Goal: Information Seeking & Learning: Compare options

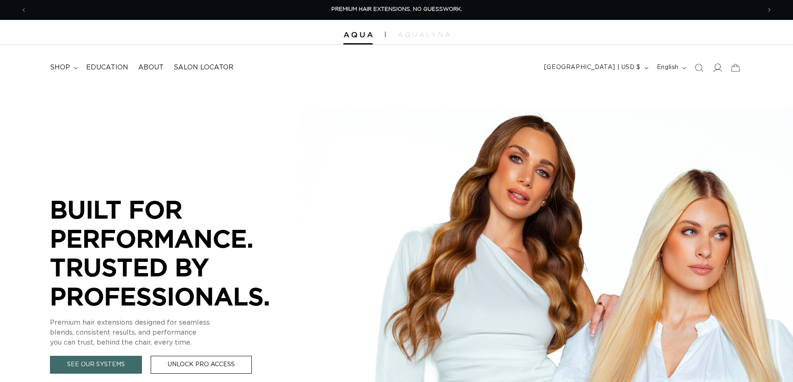
click at [717, 70] on icon at bounding box center [716, 67] width 9 height 9
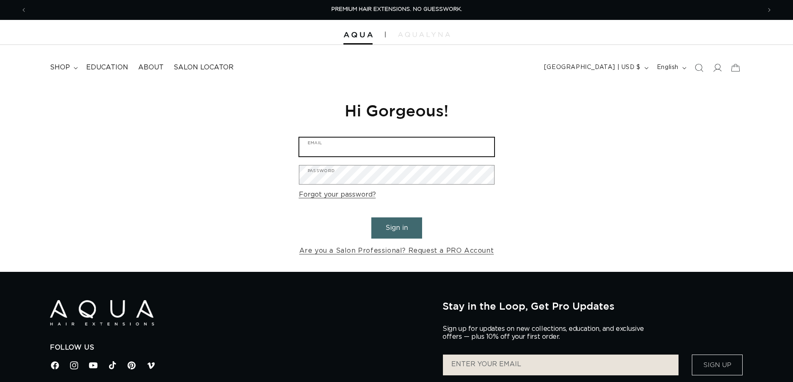
type input "angie10205@gmail.com"
click at [358, 143] on input "angie10205@gmail.com" at bounding box center [396, 147] width 195 height 19
click at [416, 225] on button "Sign in" at bounding box center [396, 228] width 51 height 21
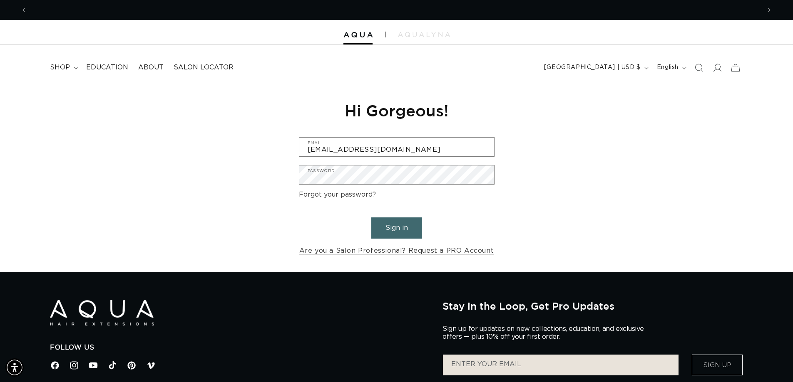
scroll to position [0, 734]
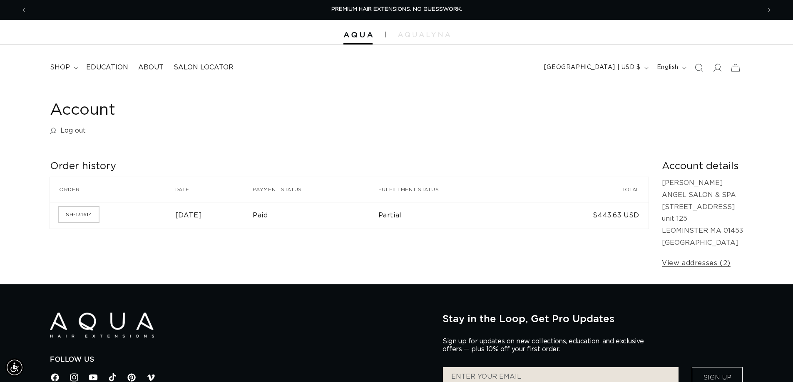
click at [86, 213] on link "SH-131614" at bounding box center [79, 214] width 40 height 15
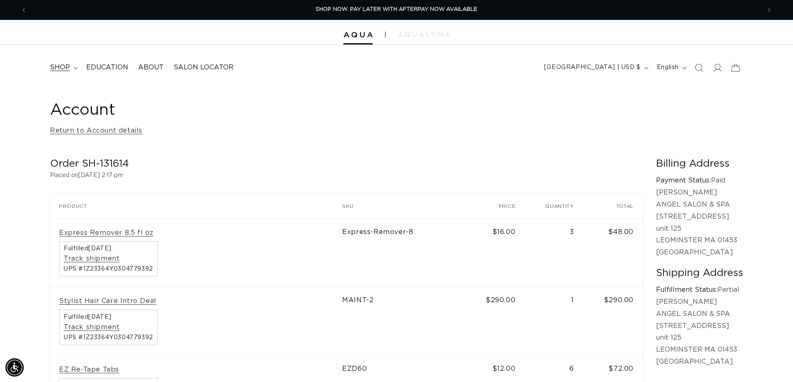
click at [63, 66] on span "shop" at bounding box center [60, 67] width 20 height 9
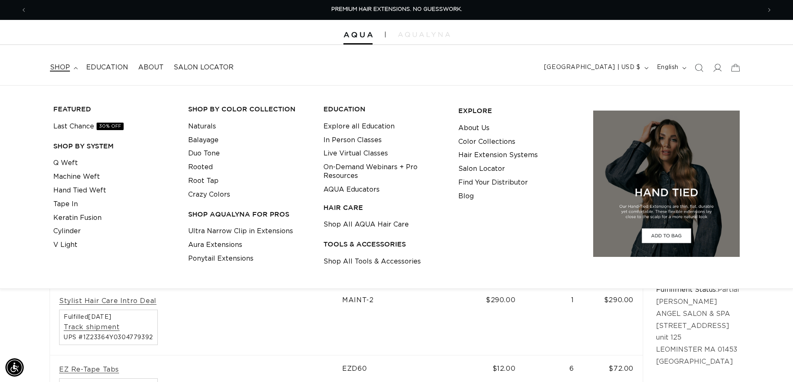
click at [360, 248] on h3 "TOOLS & ACCESSORIES" at bounding box center [384, 244] width 122 height 9
click at [361, 246] on h3 "TOOLS & ACCESSORIES" at bounding box center [384, 244] width 122 height 9
click at [375, 226] on link "Shop All AQUA Hair Care" at bounding box center [365, 225] width 85 height 14
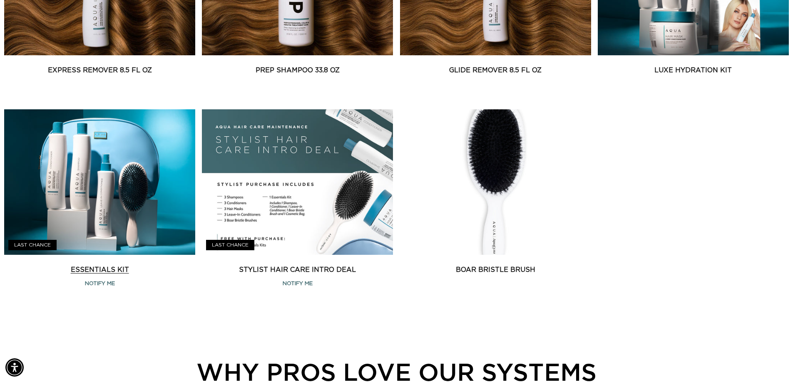
scroll to position [0, 1467]
drag, startPoint x: 102, startPoint y: 271, endPoint x: 106, endPoint y: 280, distance: 10.3
click at [102, 272] on link "Essentials Kit" at bounding box center [99, 270] width 191 height 10
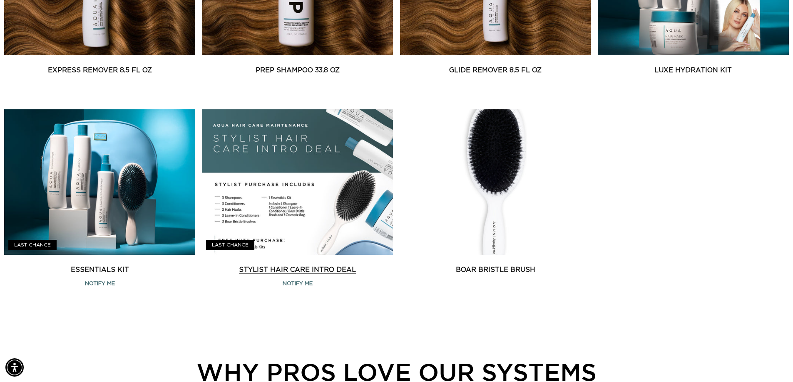
scroll to position [0, 734]
click at [302, 268] on link "Stylist Hair Care Intro Deal" at bounding box center [297, 270] width 191 height 10
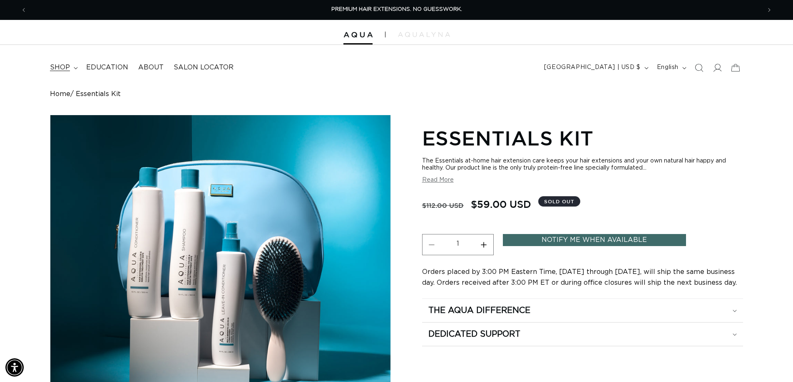
click at [59, 68] on span "shop" at bounding box center [60, 67] width 20 height 9
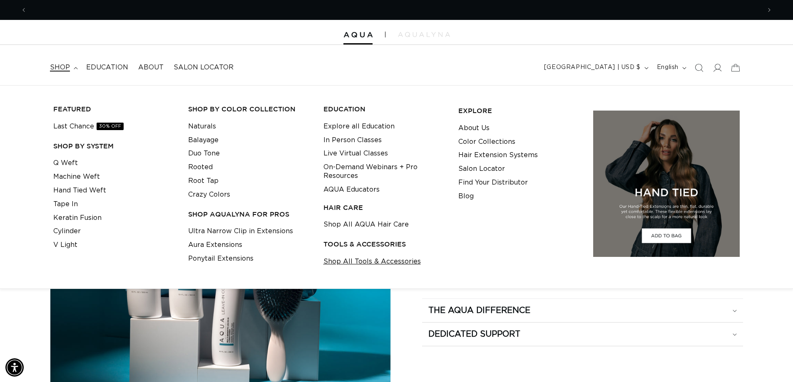
scroll to position [0, 734]
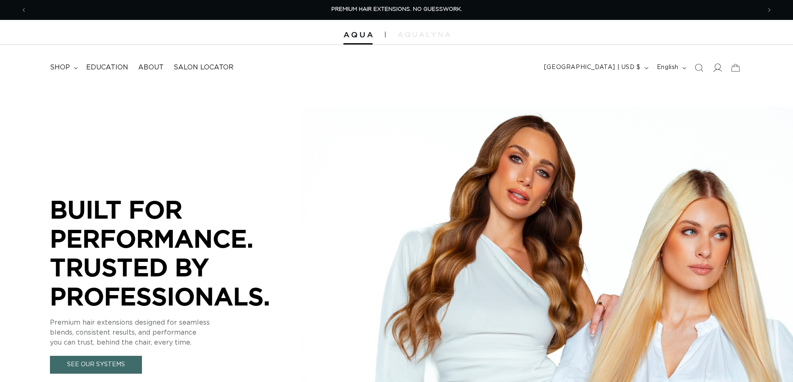
click at [714, 66] on icon at bounding box center [716, 67] width 9 height 9
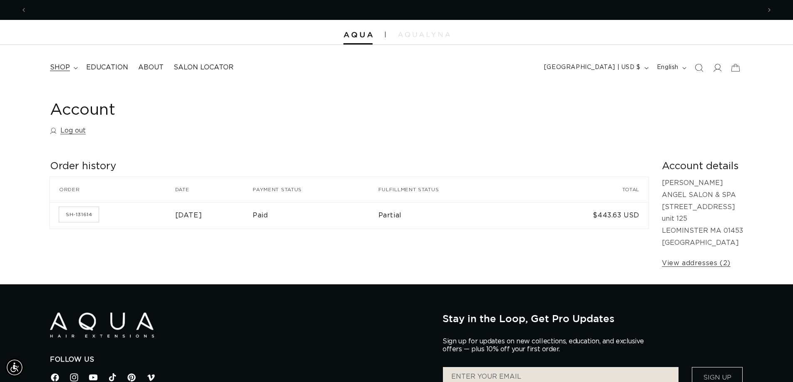
click at [64, 68] on span "shop" at bounding box center [60, 67] width 20 height 9
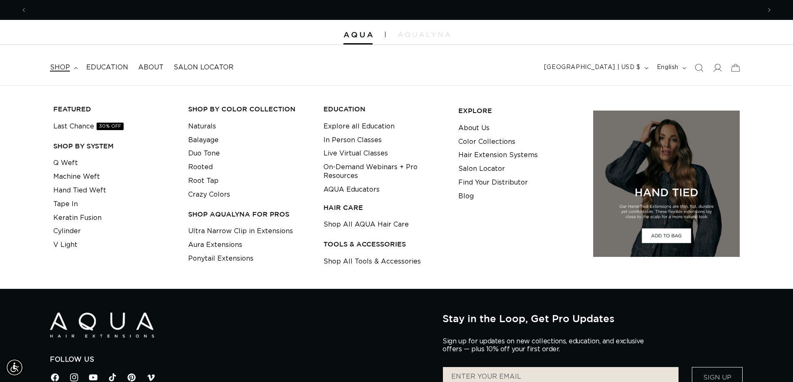
scroll to position [0, 734]
click at [352, 223] on link "Shop All AQUA Hair Care" at bounding box center [365, 225] width 85 height 14
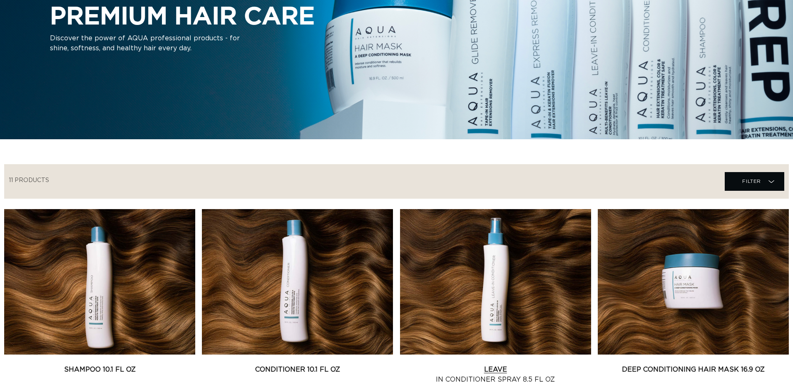
scroll to position [291, 0]
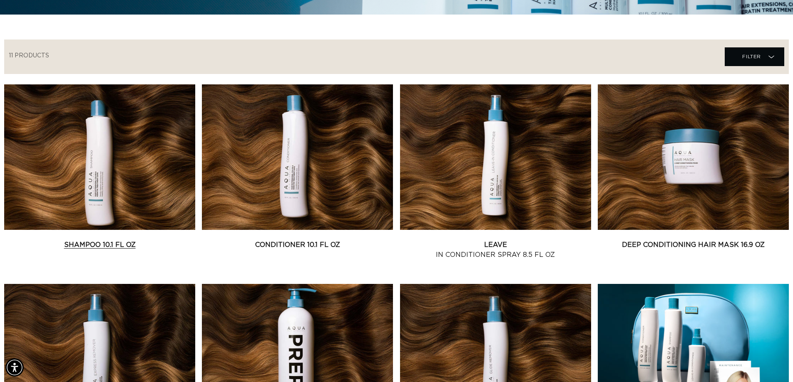
click at [113, 247] on link "Shampoo 10.1 fl oz" at bounding box center [99, 245] width 191 height 10
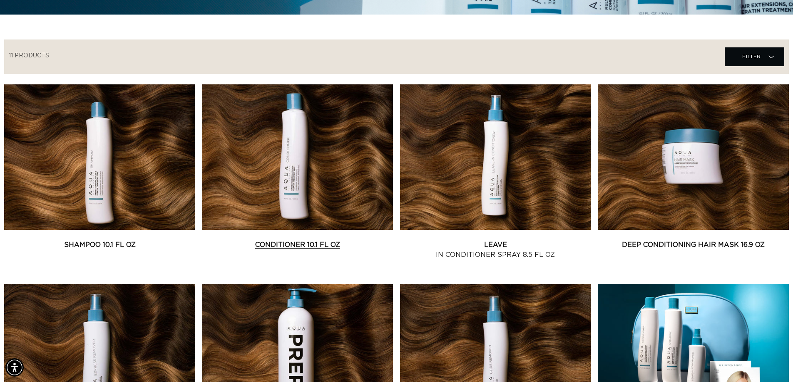
scroll to position [0, 1467]
click at [287, 241] on link "Conditioner 10.1 fl oz" at bounding box center [297, 245] width 191 height 10
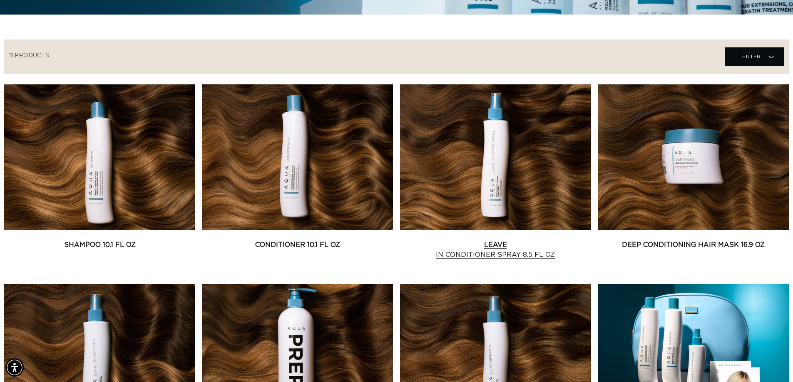
click at [494, 252] on link "Leave In Conditioner Spray 8.5 fl oz" at bounding box center [495, 250] width 191 height 20
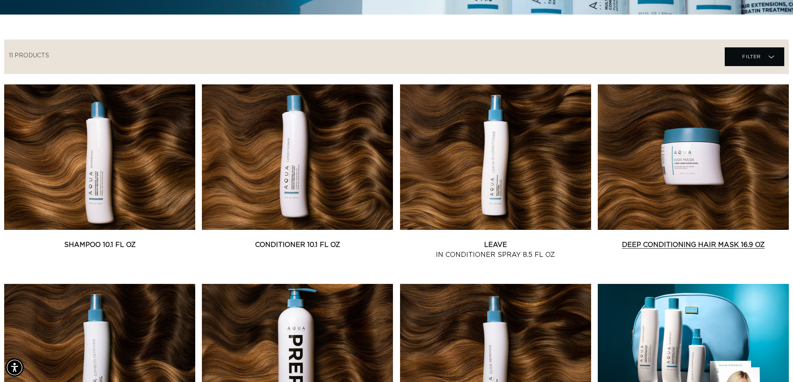
click at [658, 249] on link "Deep Conditioning Hair Mask 16.9 oz" at bounding box center [693, 245] width 191 height 10
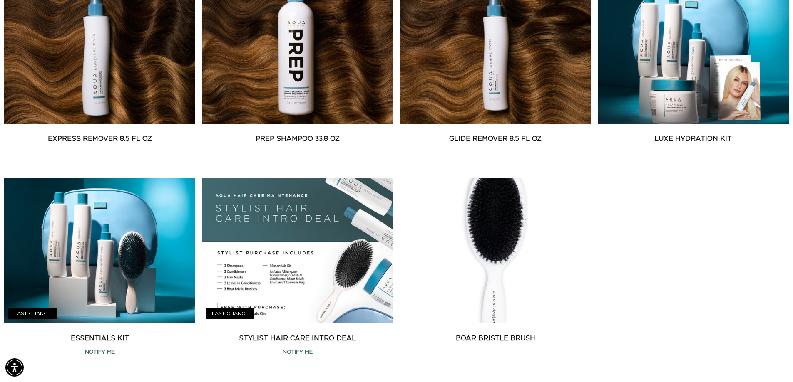
scroll to position [583, 0]
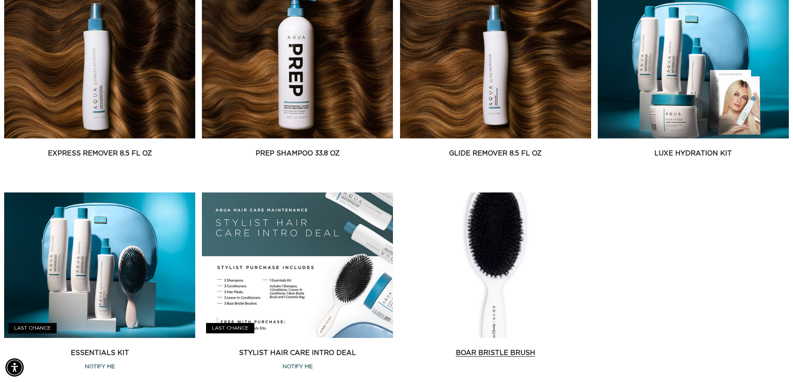
click at [509, 348] on link "Boar Bristle Brush" at bounding box center [495, 353] width 191 height 10
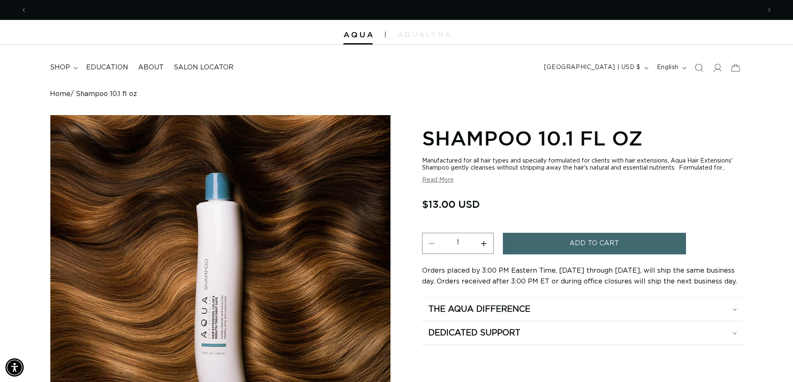
scroll to position [0, 1467]
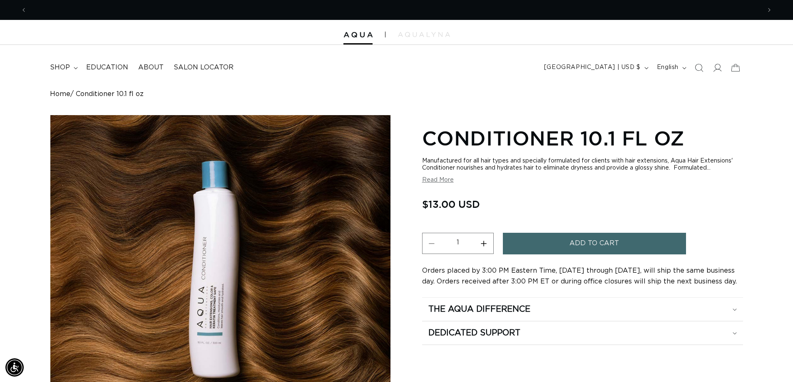
scroll to position [0, 734]
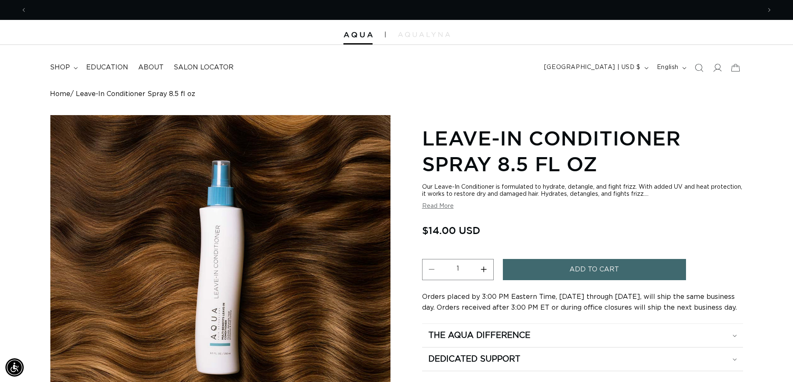
scroll to position [0, 1467]
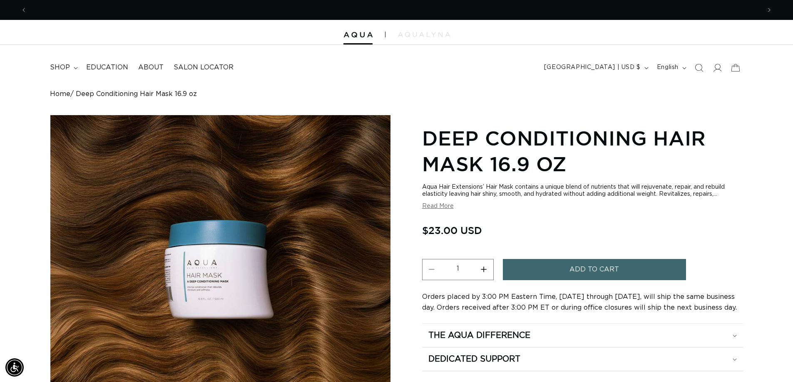
scroll to position [0, 734]
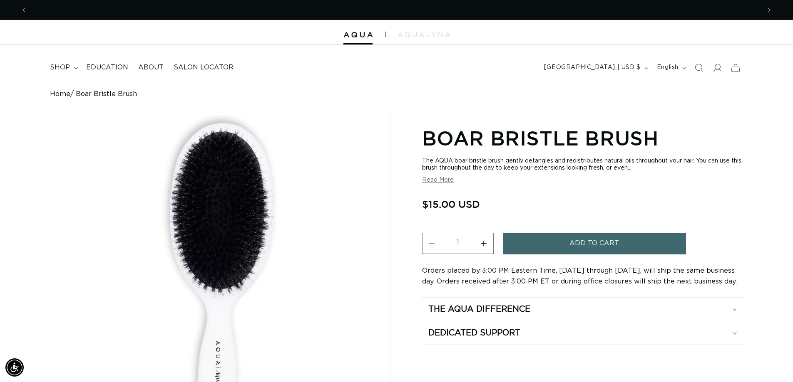
scroll to position [0, 1467]
